Goal: Entertainment & Leisure: Consume media (video, audio)

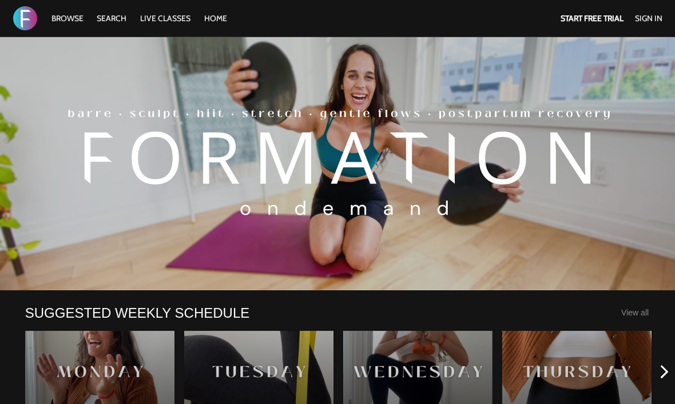
click at [653, 19] on link "Sign In" at bounding box center [648, 18] width 27 height 10
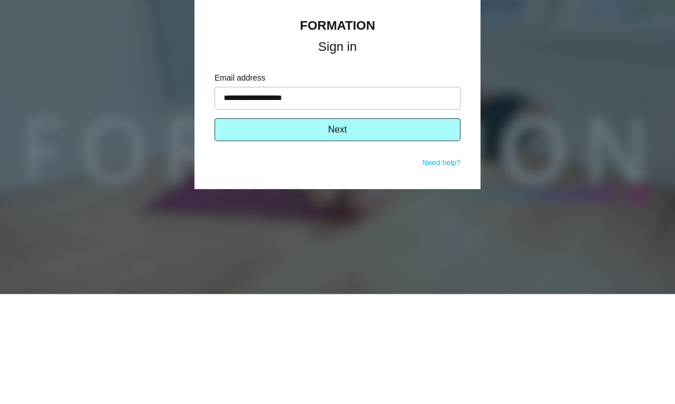
click at [0, 0] on button "Sign in" at bounding box center [0, 0] width 0 height 0
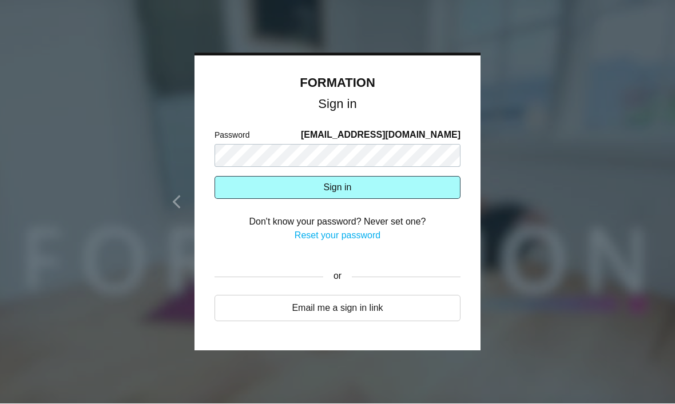
click at [345, 192] on button "Sign in" at bounding box center [337, 188] width 246 height 23
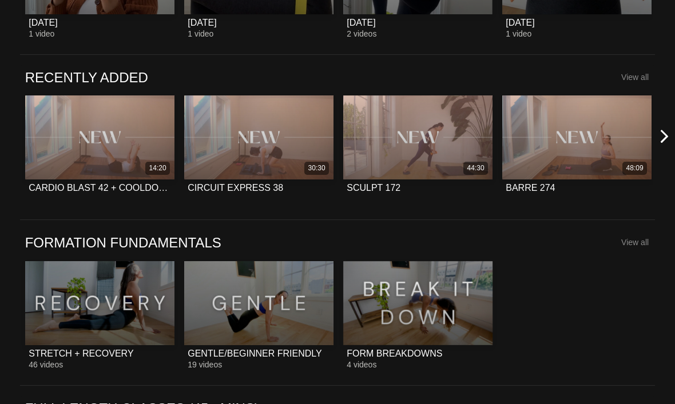
scroll to position [732, 0]
click at [660, 144] on icon at bounding box center [664, 136] width 14 height 14
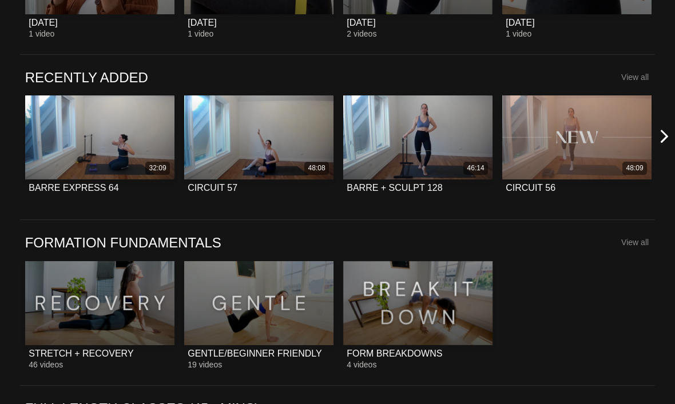
click at [659, 144] on icon at bounding box center [664, 136] width 14 height 14
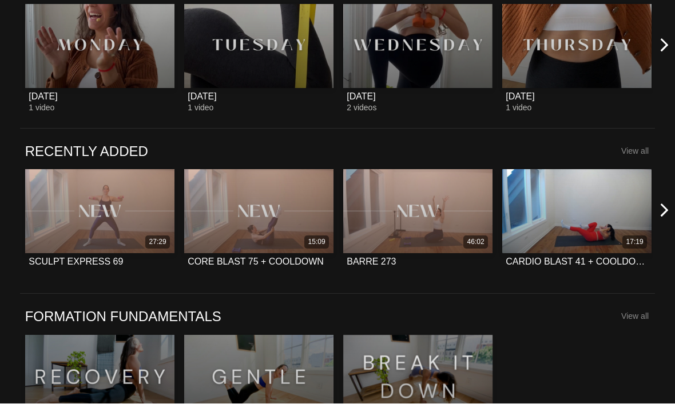
scroll to position [658, 0]
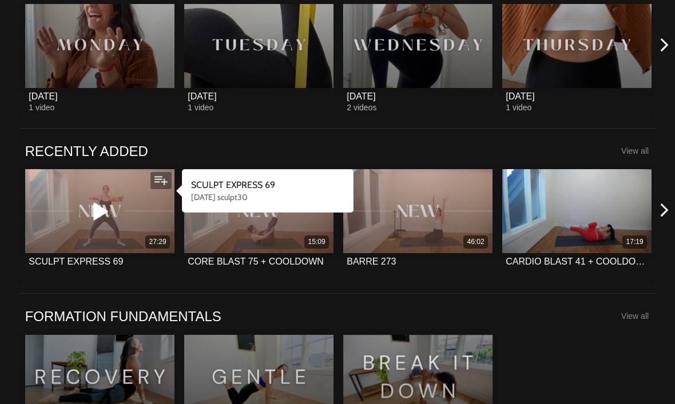
click at [102, 216] on icon at bounding box center [99, 211] width 34 height 20
